Goal: Information Seeking & Learning: Learn about a topic

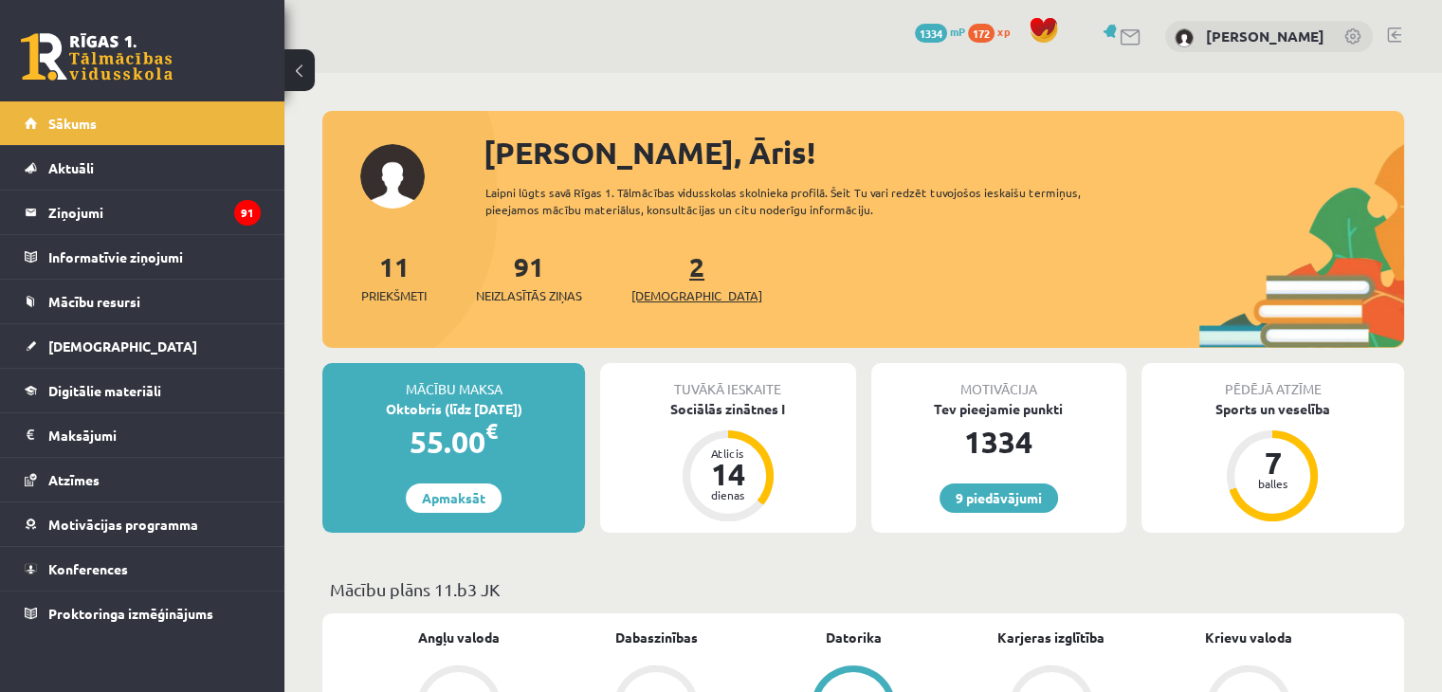
click at [664, 274] on link "2 Ieskaites" at bounding box center [697, 277] width 131 height 56
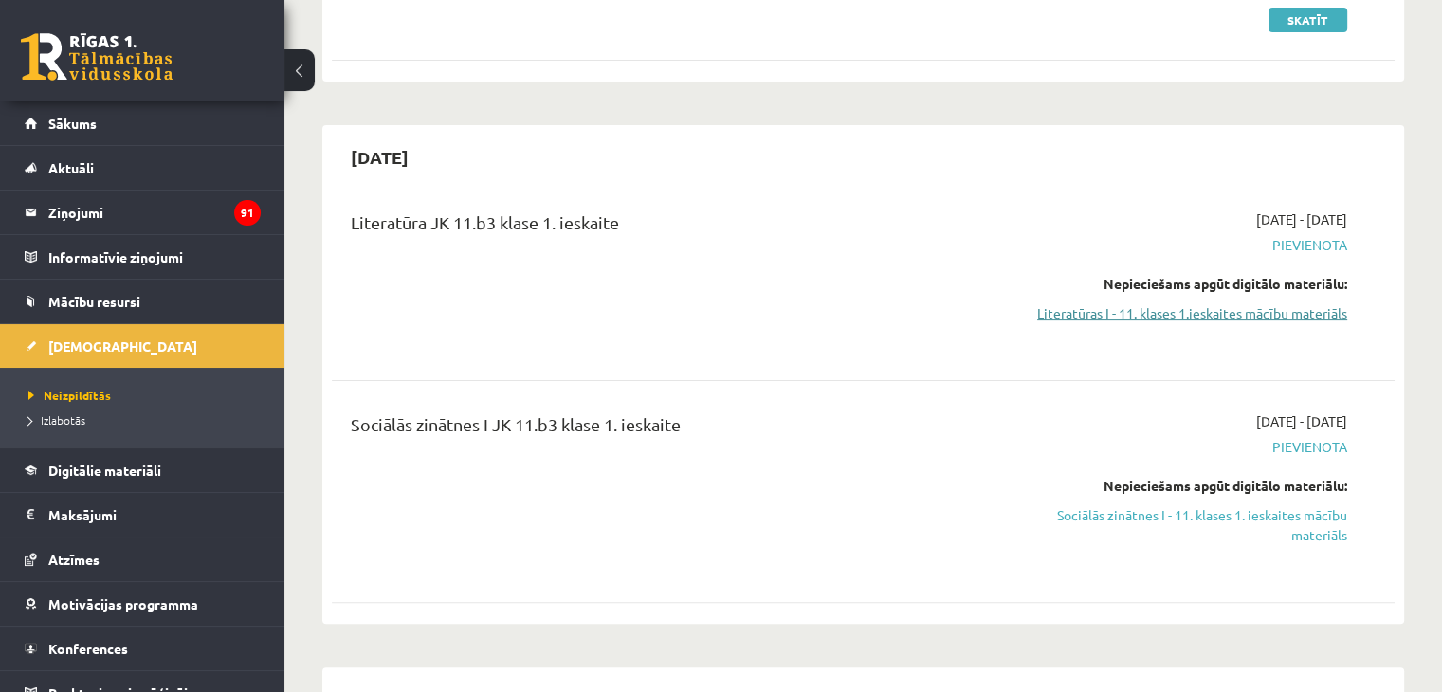
scroll to position [474, 0]
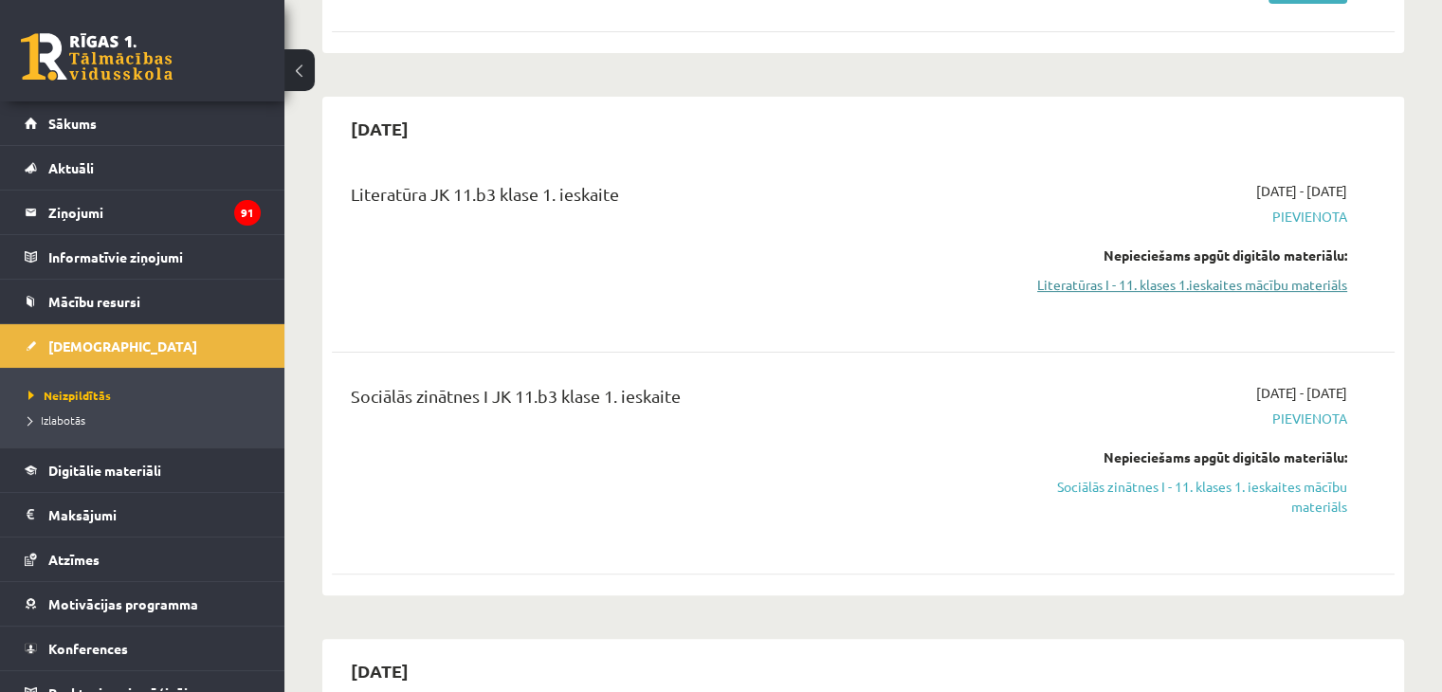
click at [1180, 283] on link "Literatūras I - 11. klases 1.ieskaites mācību materiāls" at bounding box center [1191, 285] width 313 height 20
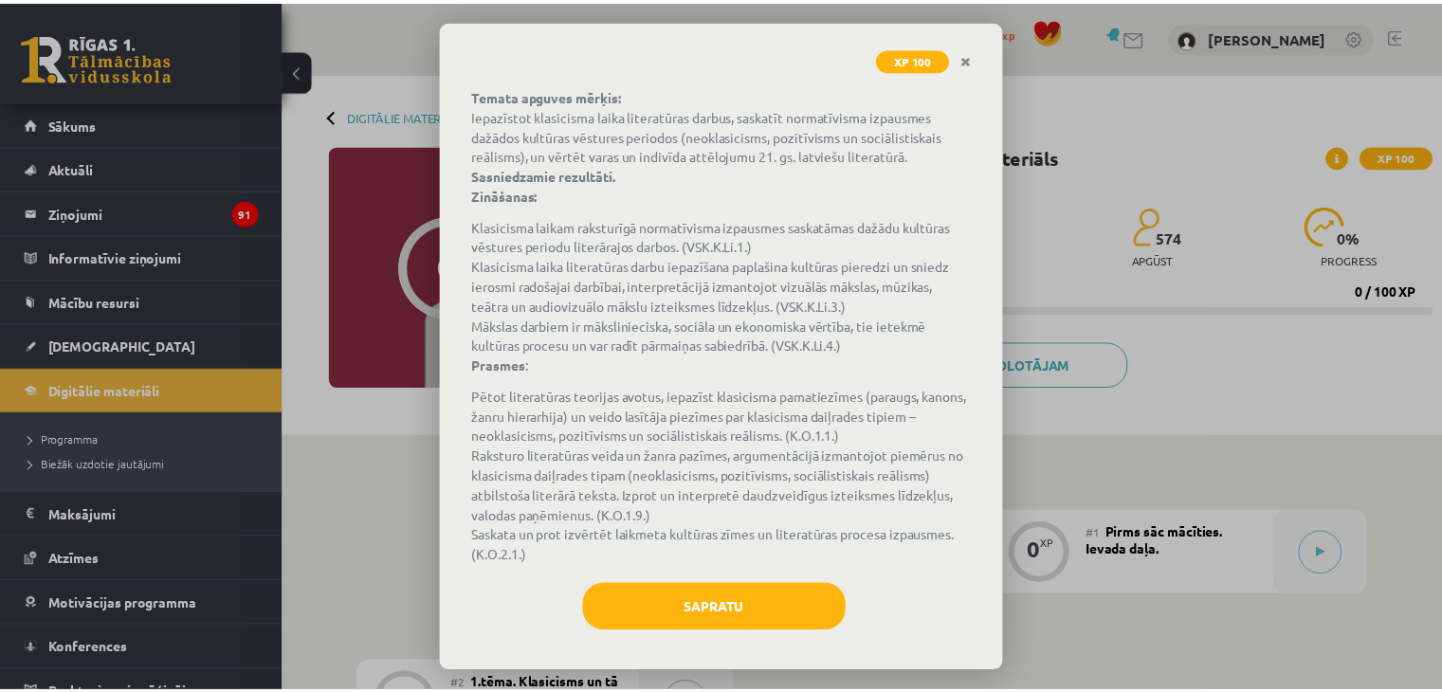
scroll to position [119, 0]
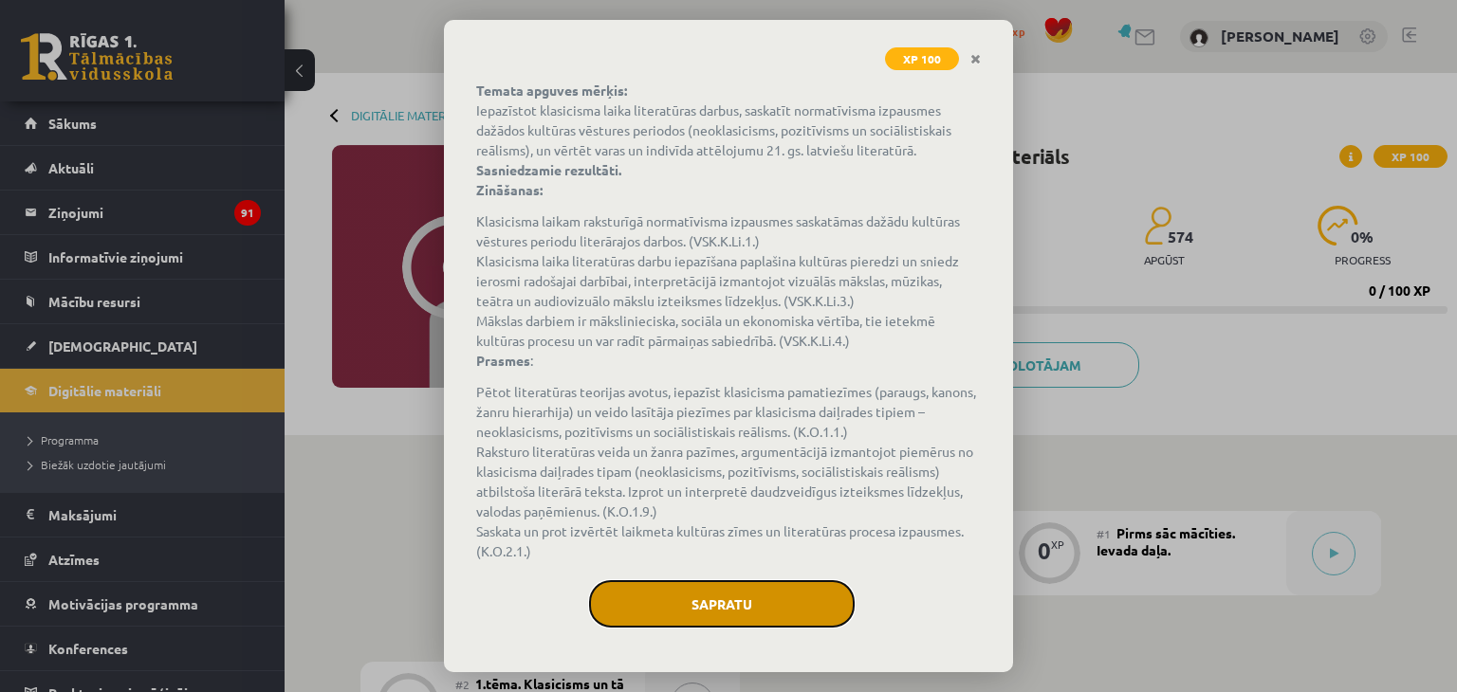
click at [730, 592] on button "Sapratu" at bounding box center [722, 603] width 266 height 47
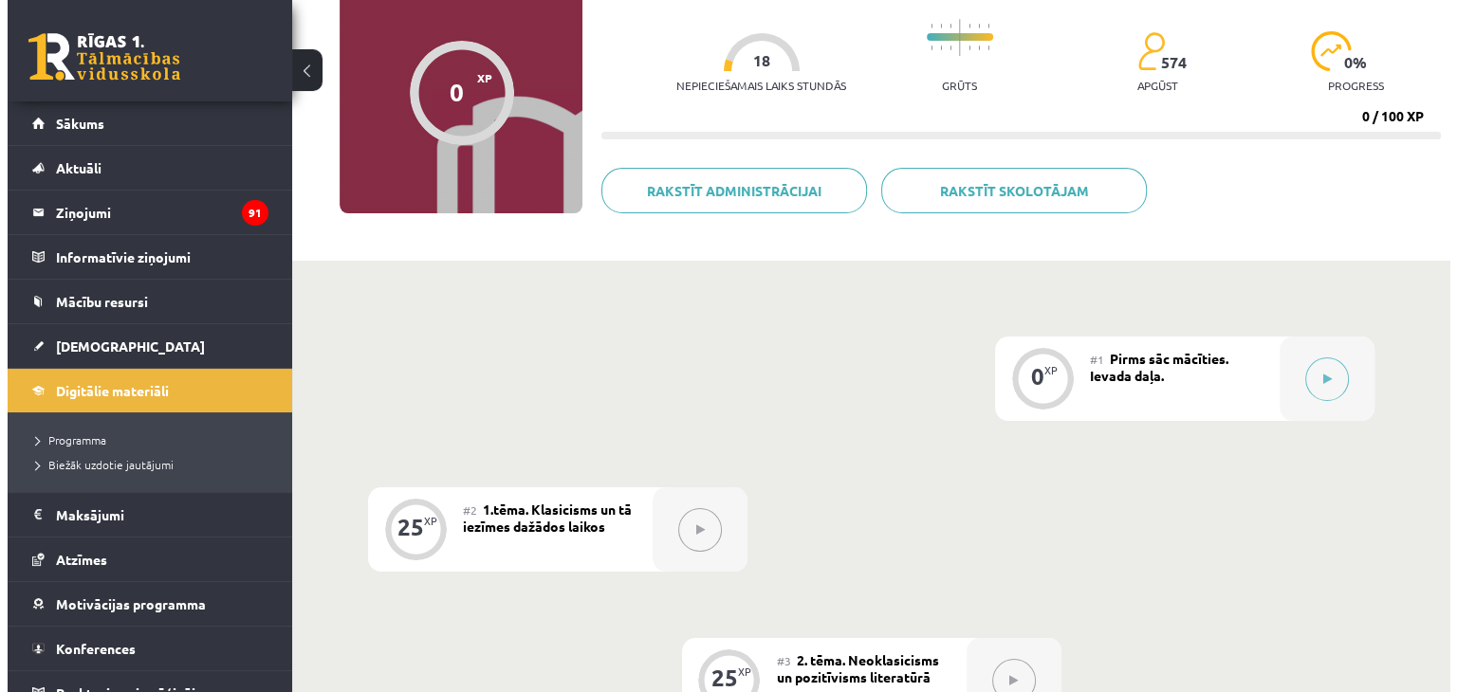
scroll to position [80, 0]
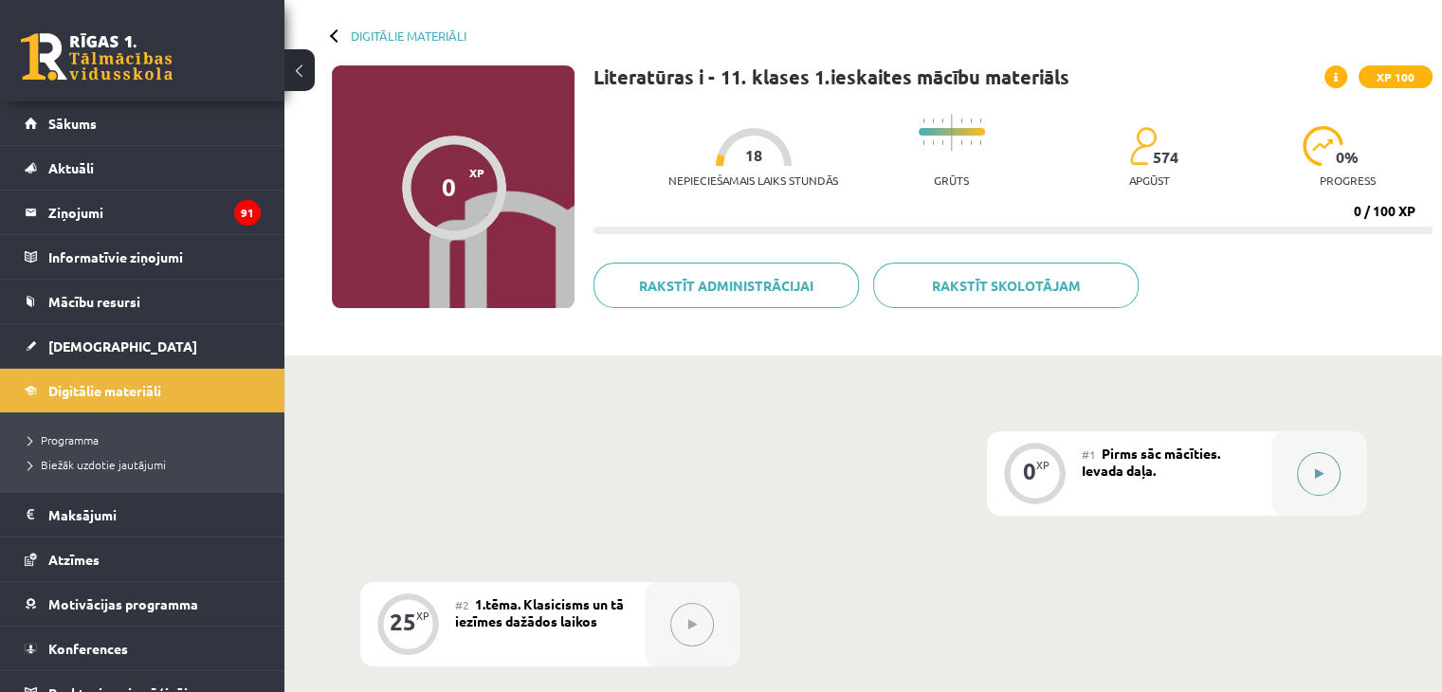
click at [1327, 473] on button at bounding box center [1319, 474] width 44 height 44
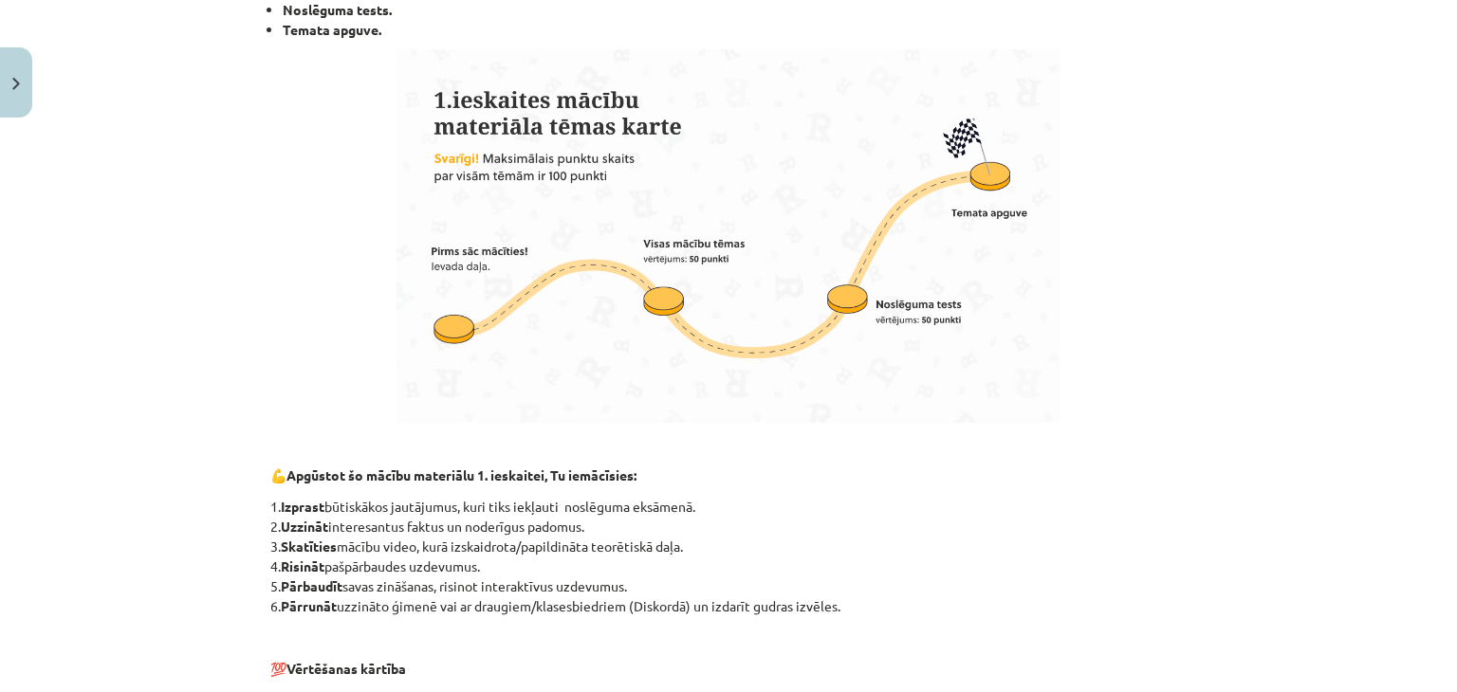
scroll to position [1233, 0]
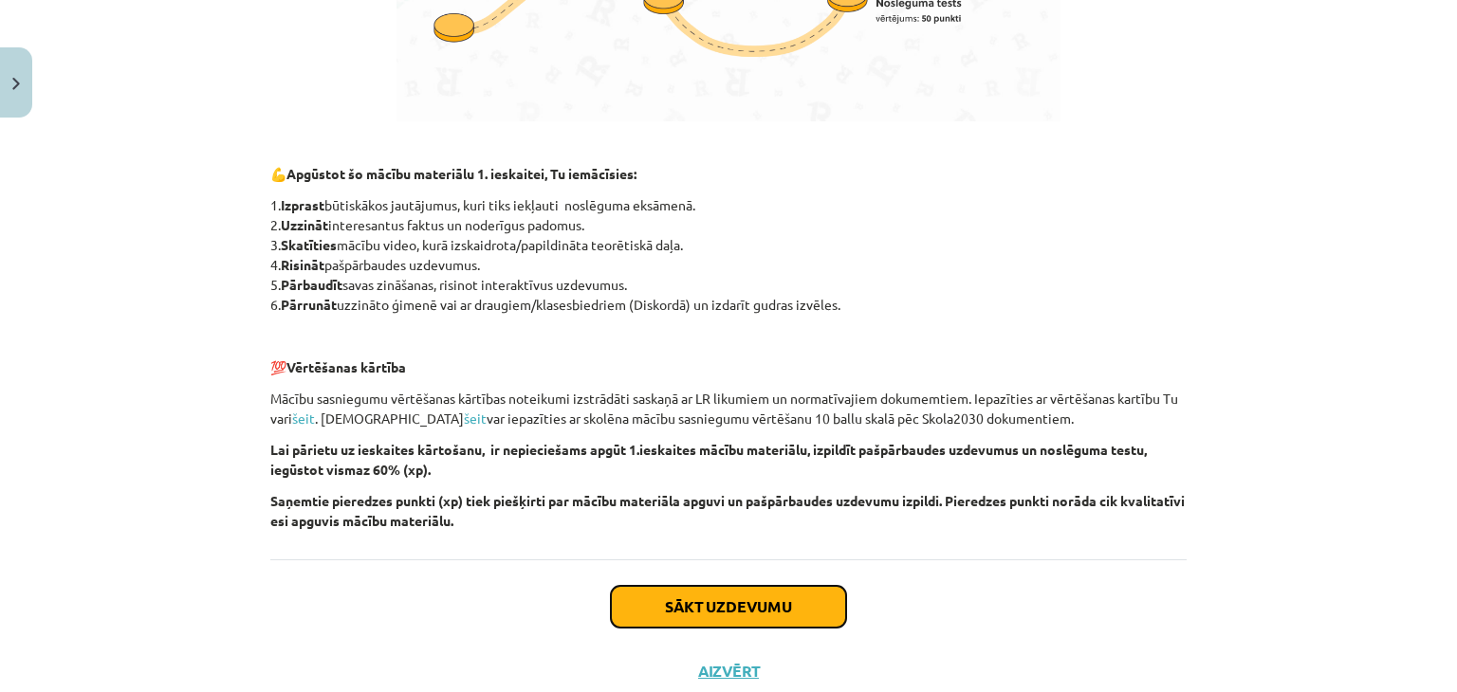
click at [711, 602] on button "Sākt uzdevumu" at bounding box center [728, 607] width 235 height 42
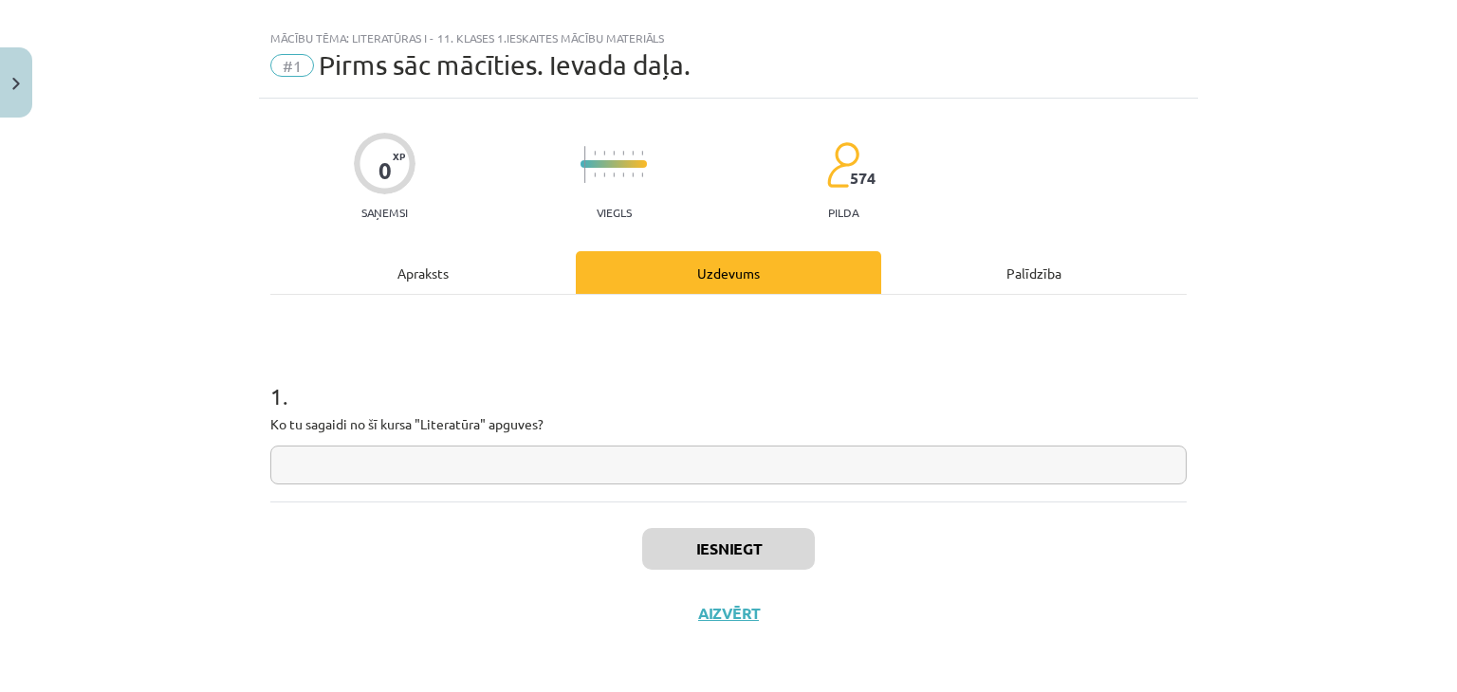
click at [634, 467] on input "text" at bounding box center [728, 465] width 916 height 39
type input "*"
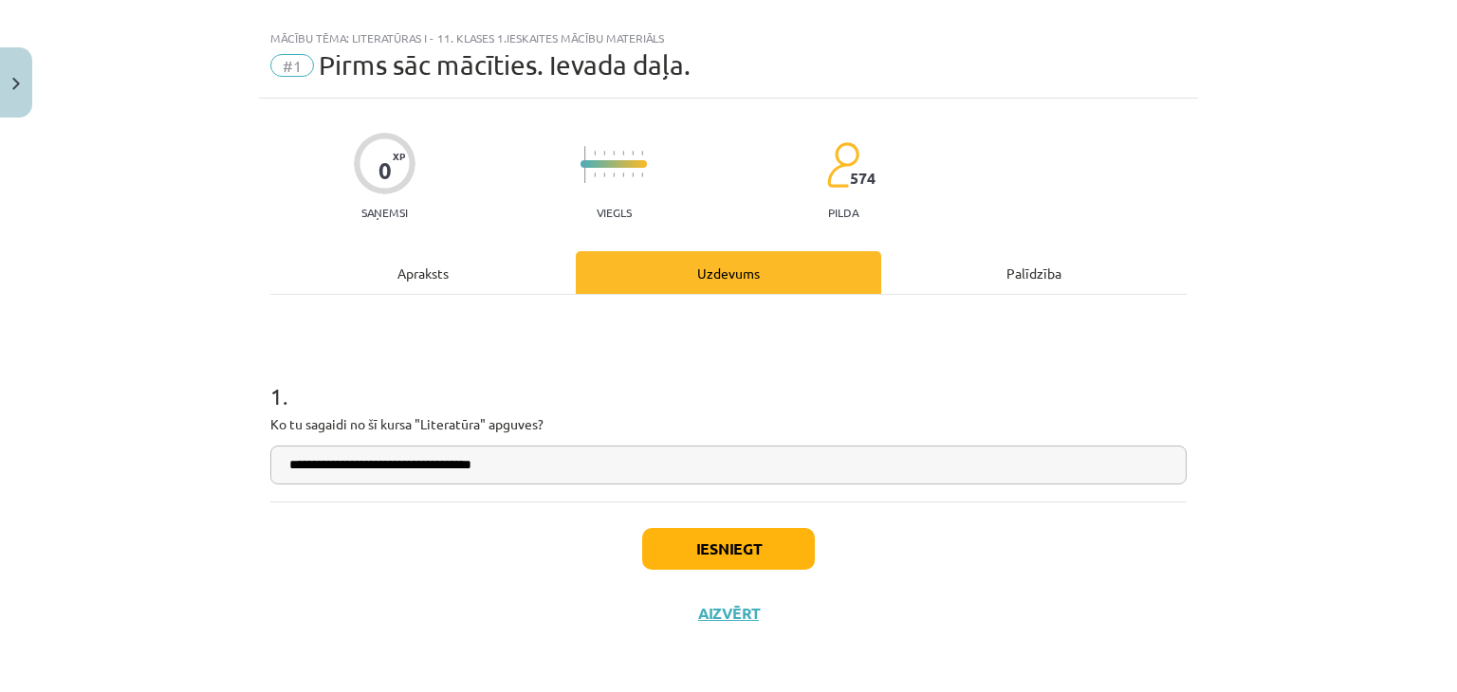
type input "**********"
click at [707, 546] on button "Iesniegt" at bounding box center [728, 549] width 173 height 42
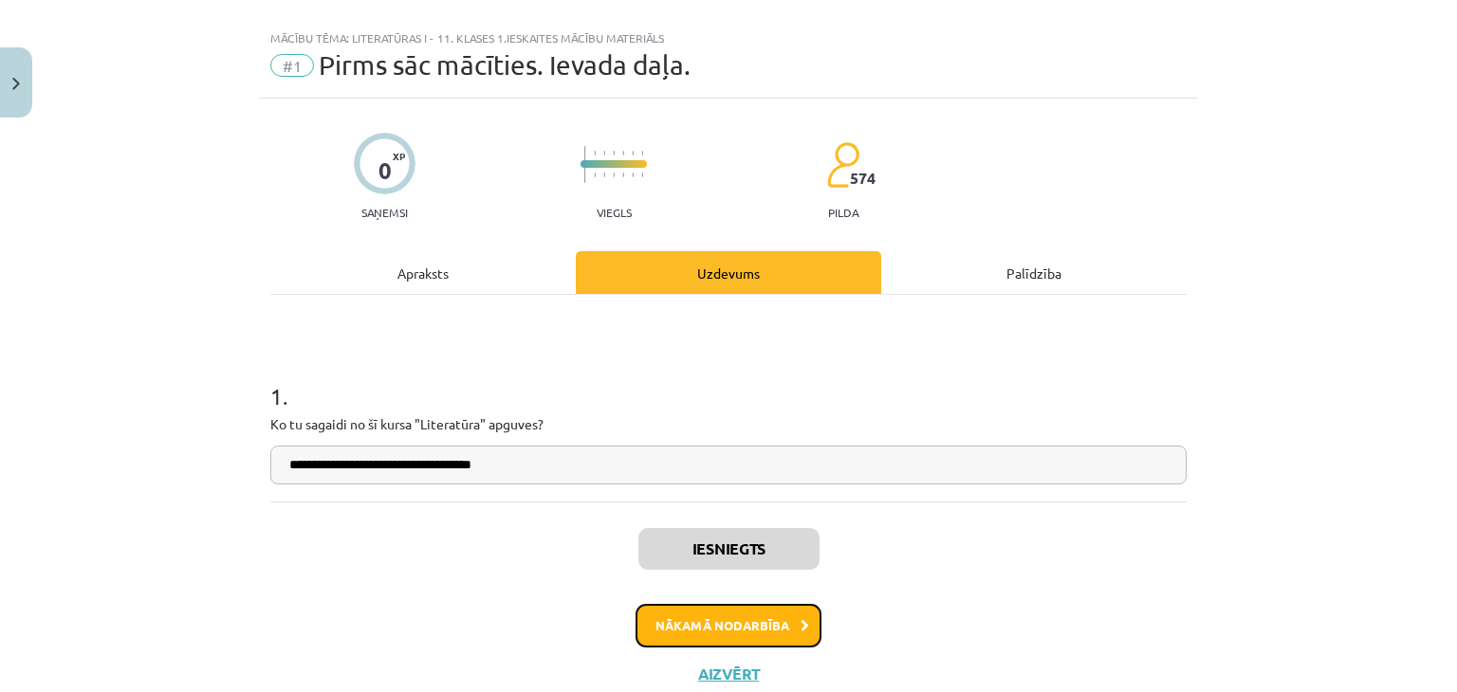
click at [680, 632] on button "Nākamā nodarbība" at bounding box center [728, 626] width 186 height 44
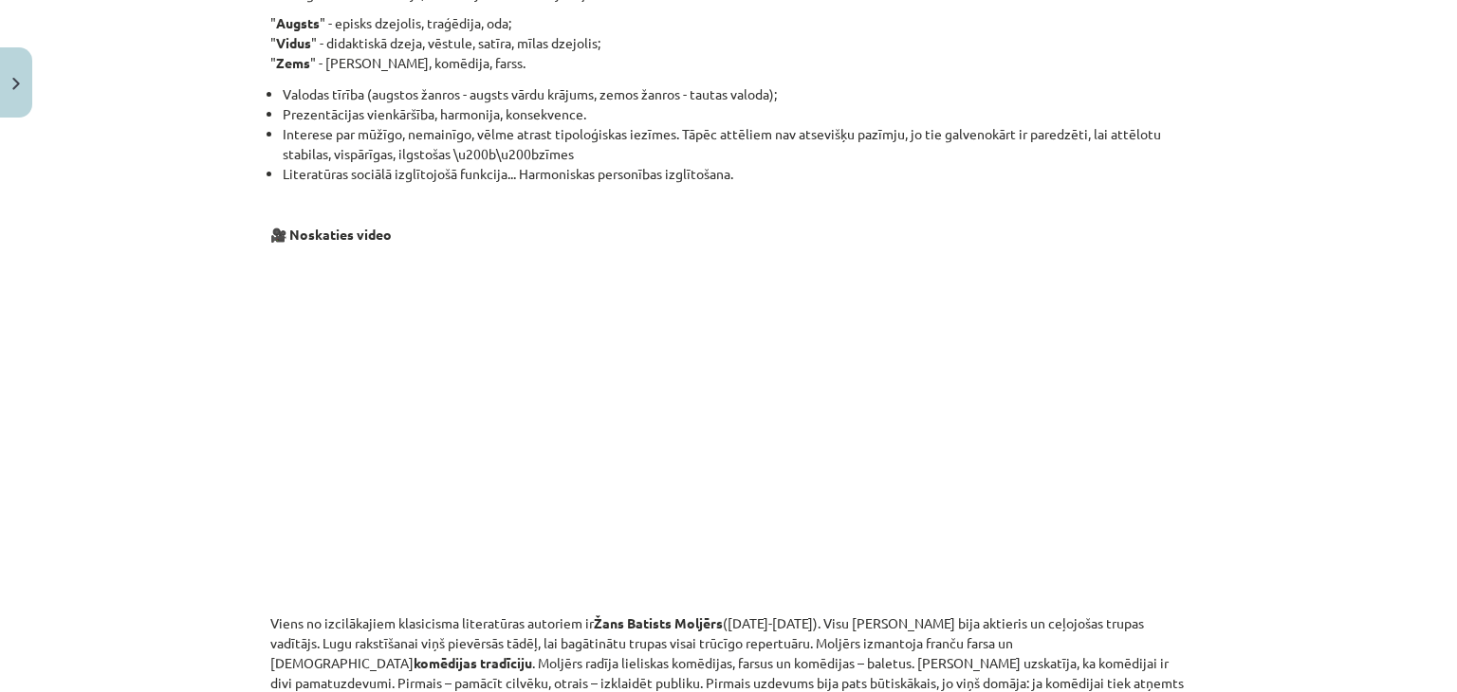
scroll to position [1660, 0]
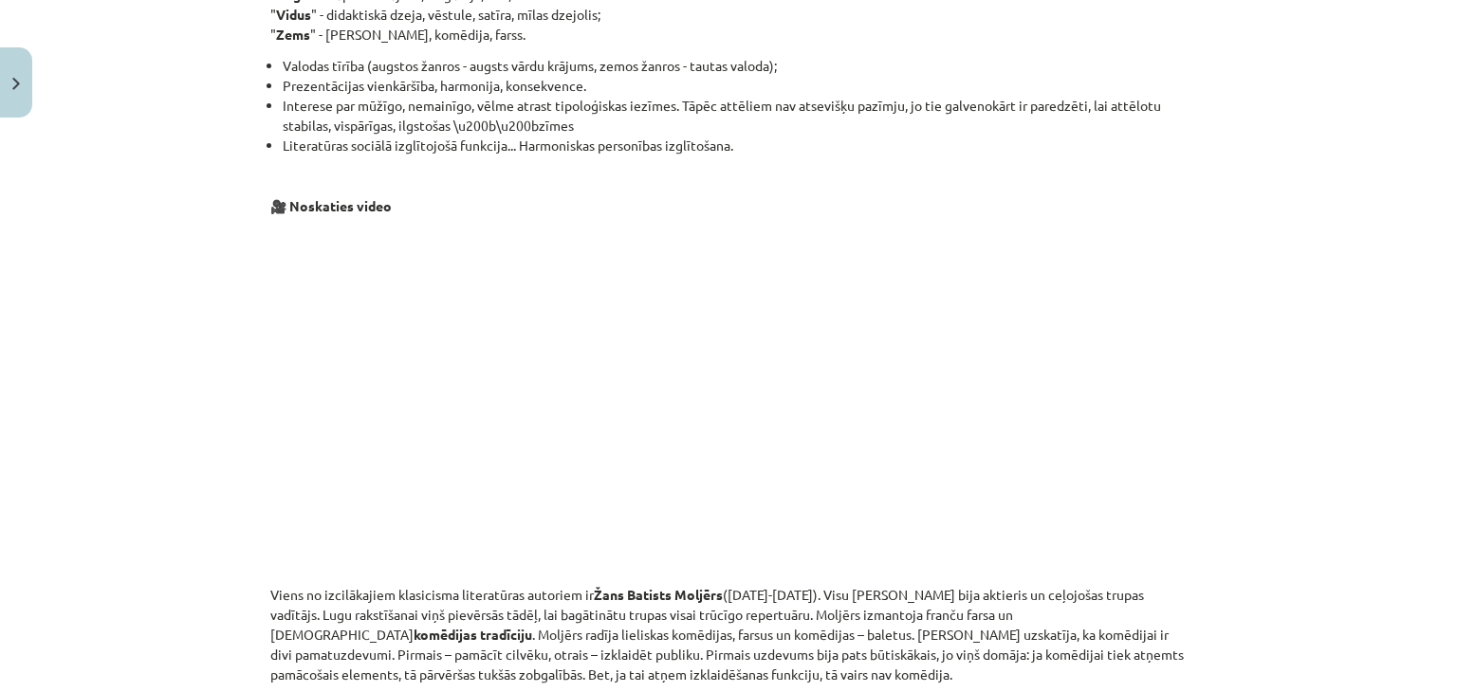
click at [312, 430] on p at bounding box center [728, 401] width 916 height 346
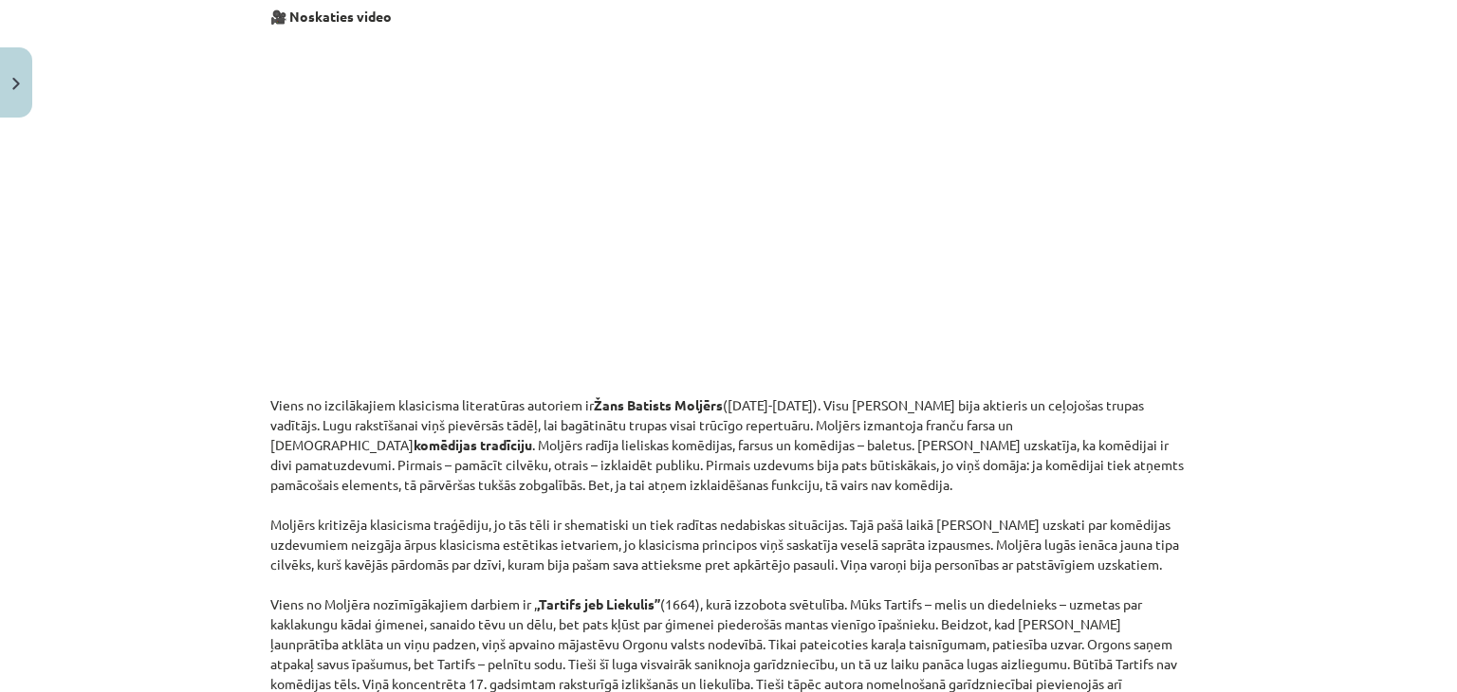
scroll to position [1754, 0]
